Goal: Information Seeking & Learning: Learn about a topic

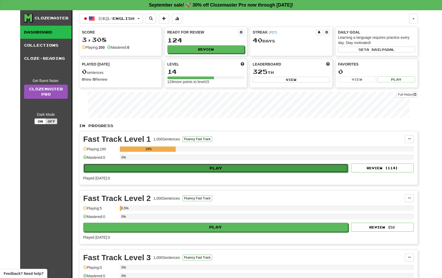
click at [195, 169] on button "Play" at bounding box center [215, 168] width 265 height 9
select select "**"
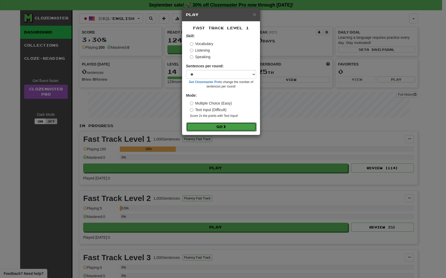
click at [231, 125] on button "Go" at bounding box center [221, 126] width 70 height 9
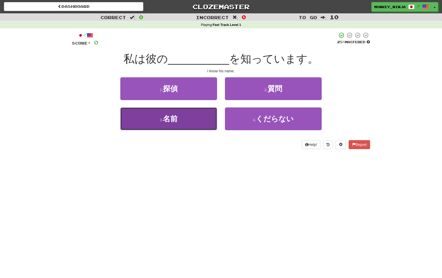
click at [186, 120] on button "3 . 名前" at bounding box center [168, 118] width 97 height 23
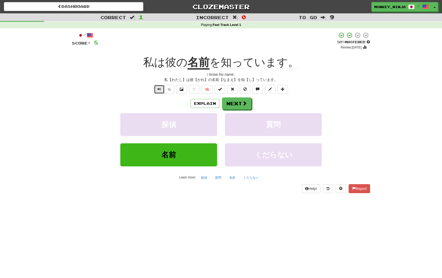
click at [160, 87] on button "Text-to-speech controls" at bounding box center [159, 89] width 10 height 9
click at [237, 109] on button "Next" at bounding box center [236, 104] width 29 height 12
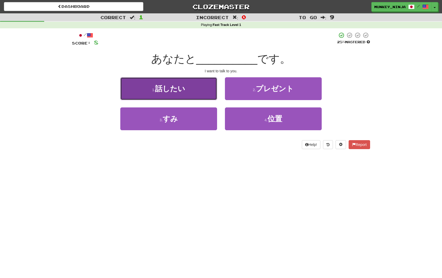
click at [177, 90] on span "話したい" at bounding box center [170, 89] width 30 height 8
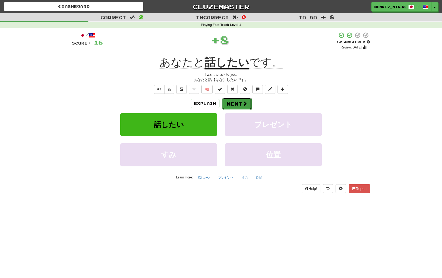
click at [233, 103] on button "Next" at bounding box center [236, 104] width 29 height 12
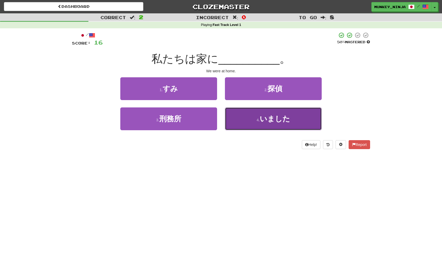
click at [258, 126] on button "4 . いました" at bounding box center [273, 118] width 97 height 23
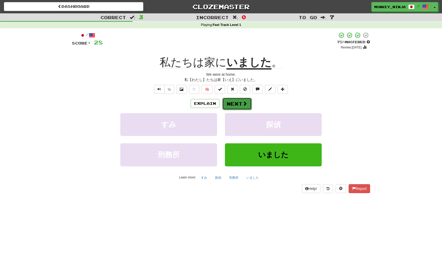
click at [244, 104] on span at bounding box center [245, 103] width 5 height 5
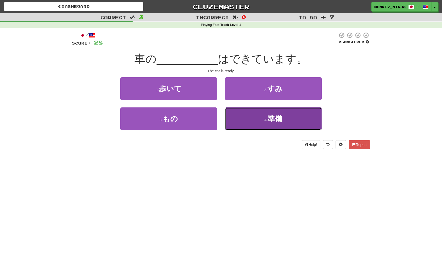
click at [267, 118] on small "4 ." at bounding box center [266, 120] width 3 height 4
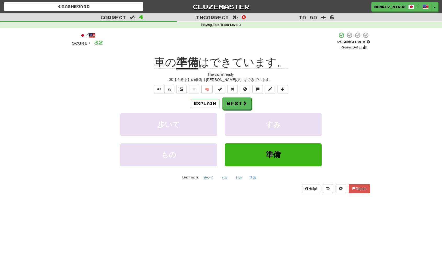
drag, startPoint x: 344, startPoint y: 105, endPoint x: 342, endPoint y: 108, distance: 2.8
click at [343, 105] on div "Explain Next" at bounding box center [221, 103] width 298 height 12
click at [203, 107] on button "Explain" at bounding box center [205, 103] width 29 height 9
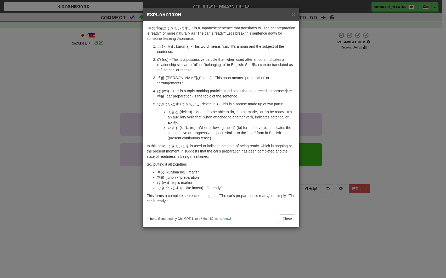
click at [378, 156] on div "× Explanation "車の準備はできています。" is a Japanese sentence that translates to "The car…" at bounding box center [223, 139] width 446 height 278
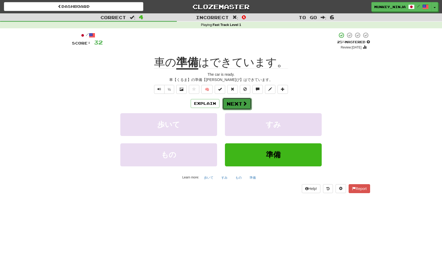
click at [245, 102] on span at bounding box center [245, 103] width 5 height 5
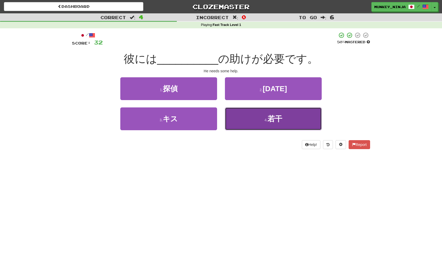
click at [269, 127] on button "4 . 若干" at bounding box center [273, 118] width 97 height 23
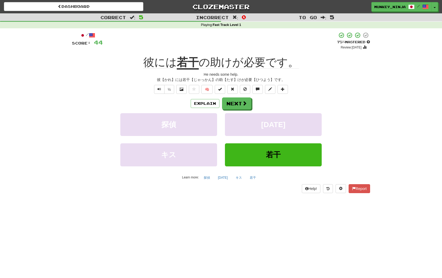
drag, startPoint x: 381, startPoint y: 98, endPoint x: 377, endPoint y: 107, distance: 10.4
click at [381, 101] on div "Correct : 5 Incorrect : 0 To go : 5 Playing : Fast Track Level 1 / Score: 44 + …" at bounding box center [221, 106] width 442 height 187
click at [161, 88] on button "Text-to-speech controls" at bounding box center [159, 89] width 10 height 9
click at [208, 100] on button "Explain" at bounding box center [205, 103] width 29 height 9
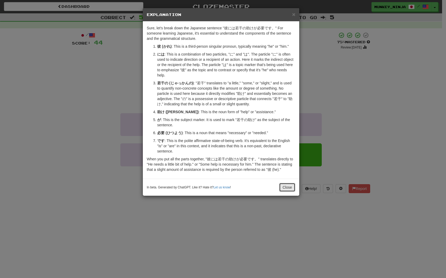
click at [286, 186] on button "Close" at bounding box center [287, 187] width 16 height 9
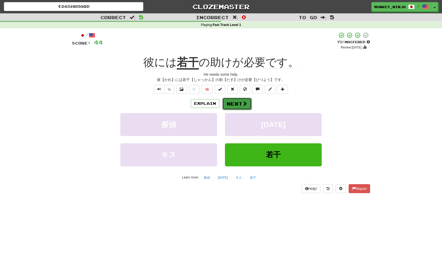
click at [237, 102] on button "Next" at bounding box center [236, 104] width 29 height 12
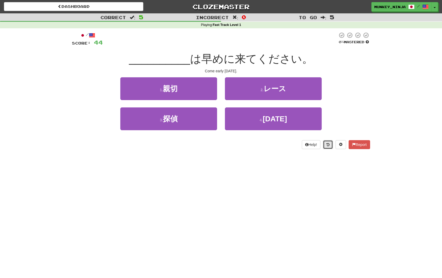
click at [329, 148] on button at bounding box center [328, 144] width 10 height 9
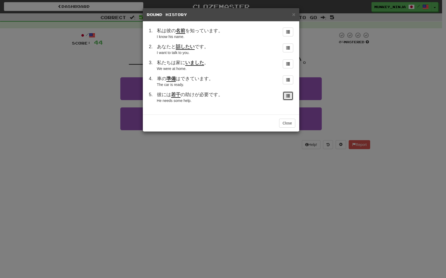
click at [287, 100] on td at bounding box center [287, 97] width 17 height 16
click at [286, 97] on button at bounding box center [288, 95] width 10 height 9
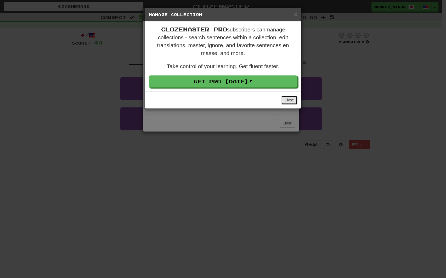
click at [295, 102] on button "Close" at bounding box center [289, 99] width 16 height 9
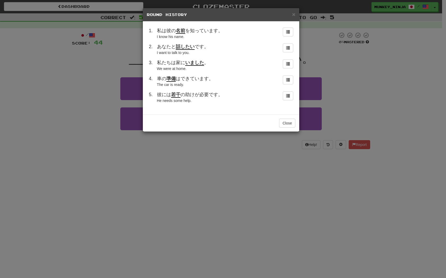
click at [167, 94] on span "彼には 若干 の助けが必要です。" at bounding box center [190, 95] width 66 height 6
drag, startPoint x: 156, startPoint y: 96, endPoint x: 221, endPoint y: 94, distance: 64.4
click at [221, 94] on td "彼には 若干 の助けが必要です。 He needs some help." at bounding box center [217, 97] width 124 height 16
click at [217, 85] on div at bounding box center [217, 85] width 0 height 0
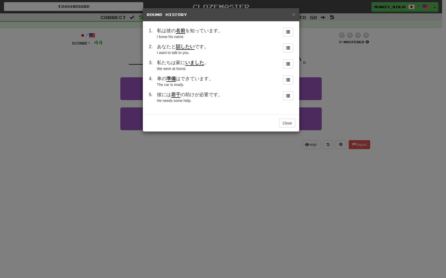
click at [259, 102] on div "He needs some help." at bounding box center [217, 100] width 120 height 5
click at [288, 126] on button "Close" at bounding box center [287, 123] width 16 height 9
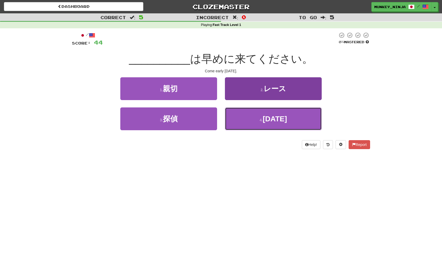
drag, startPoint x: 261, startPoint y: 123, endPoint x: 272, endPoint y: 124, distance: 11.3
click at [261, 122] on button "4 . 明日" at bounding box center [273, 118] width 97 height 23
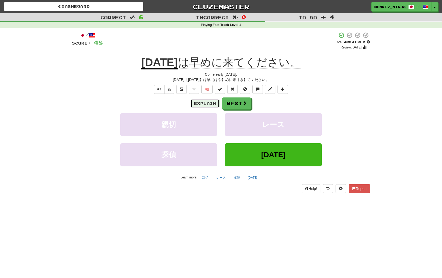
click at [208, 103] on button "Explain" at bounding box center [205, 103] width 29 height 9
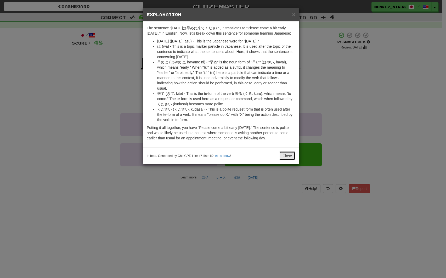
click at [279, 154] on button "Close" at bounding box center [287, 155] width 16 height 9
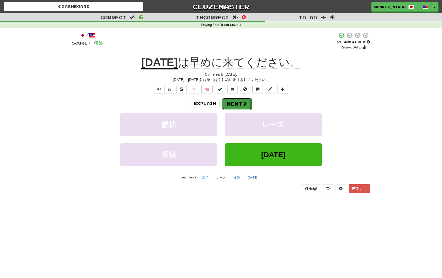
click at [232, 103] on button "Next" at bounding box center [236, 104] width 29 height 12
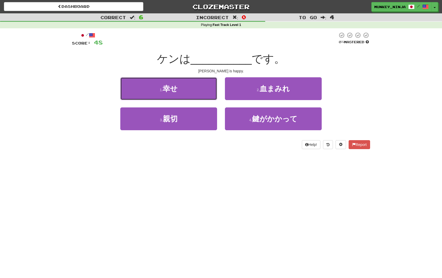
drag, startPoint x: 183, startPoint y: 94, endPoint x: 184, endPoint y: 97, distance: 2.9
click at [183, 95] on button "1 . 幸せ" at bounding box center [168, 88] width 97 height 23
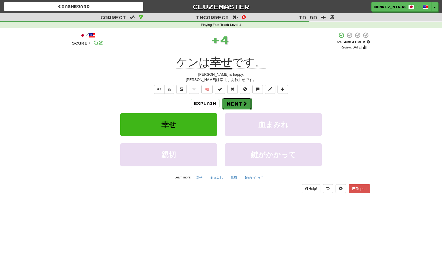
click at [239, 105] on button "Next" at bounding box center [236, 104] width 29 height 12
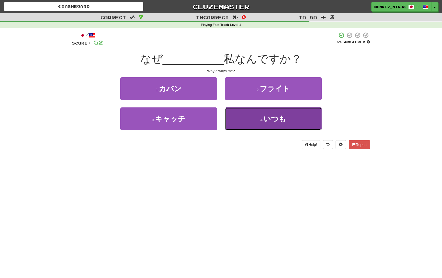
click at [282, 125] on button "4 . いつも" at bounding box center [273, 118] width 97 height 23
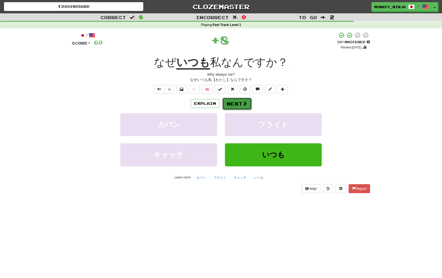
click at [240, 100] on button "Next" at bounding box center [236, 104] width 29 height 12
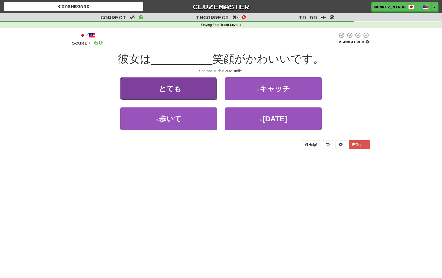
click at [199, 90] on button "1 . とても" at bounding box center [168, 88] width 97 height 23
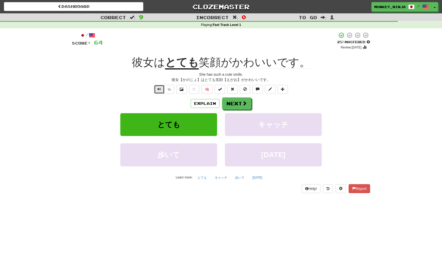
click at [160, 93] on button "Text-to-speech controls" at bounding box center [159, 89] width 10 height 9
click at [205, 105] on button "Explain" at bounding box center [205, 103] width 29 height 9
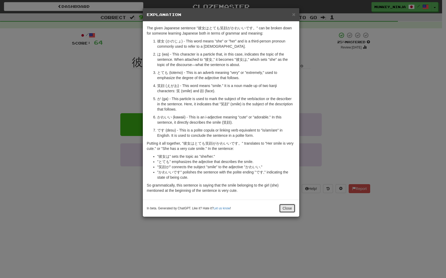
click at [285, 207] on button "Close" at bounding box center [287, 208] width 16 height 9
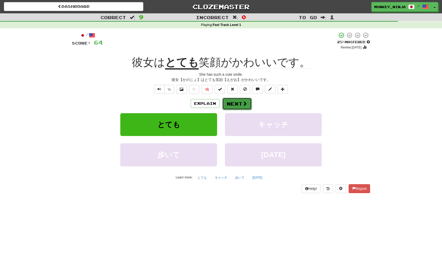
click at [246, 102] on span at bounding box center [245, 103] width 5 height 5
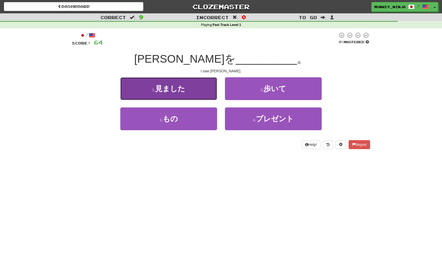
click at [187, 92] on button "1 . 見ました" at bounding box center [168, 88] width 97 height 23
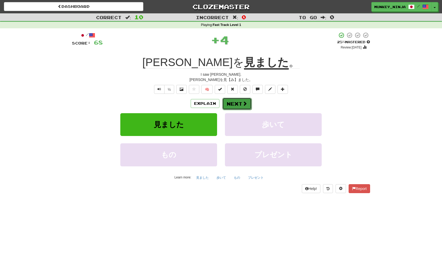
click at [239, 106] on button "Next" at bounding box center [236, 104] width 29 height 12
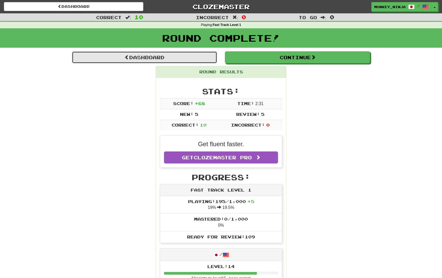
click at [183, 60] on link "Dashboard" at bounding box center [144, 57] width 145 height 12
